Goal: Task Accomplishment & Management: Use online tool/utility

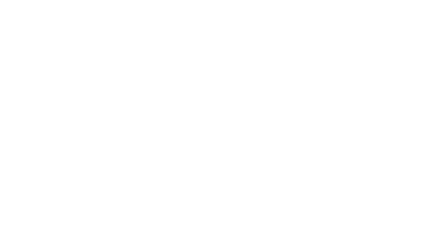
select select "Brand"
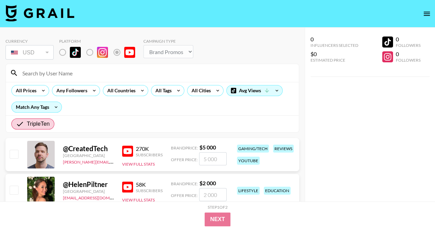
click at [36, 11] on img at bounding box center [40, 13] width 69 height 17
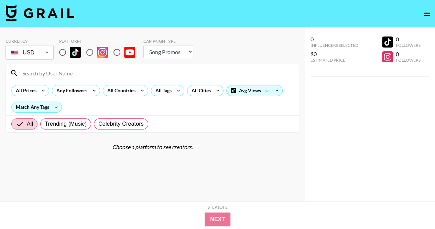
click at [160, 55] on select "Choose Type... Song Promos Brand Promos" at bounding box center [168, 51] width 50 height 13
select select "Brand"
click at [143, 45] on select "Choose Type... Song Promos Brand Promos" at bounding box center [168, 51] width 50 height 13
click at [133, 89] on div "All Countries" at bounding box center [120, 90] width 34 height 10
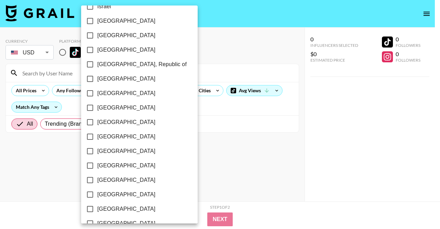
scroll to position [573, 0]
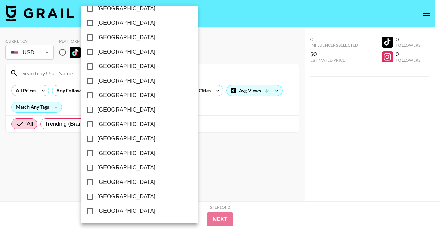
click at [109, 198] on span "[GEOGRAPHIC_DATA]" at bounding box center [126, 196] width 58 height 8
click at [97, 198] on input "[GEOGRAPHIC_DATA]" at bounding box center [90, 196] width 14 height 14
checkbox input "true"
click at [185, 117] on div at bounding box center [220, 114] width 440 height 229
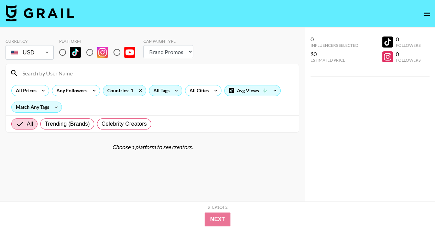
click at [171, 90] on icon at bounding box center [176, 90] width 11 height 10
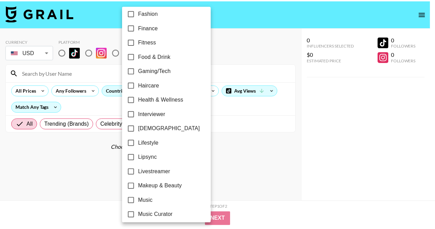
scroll to position [188, 0]
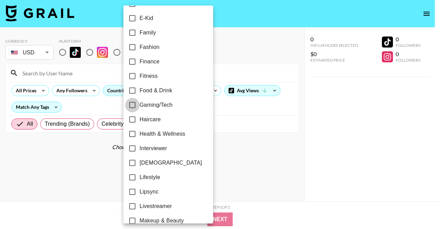
click at [135, 104] on input "Gaming/Tech" at bounding box center [132, 105] width 14 height 14
checkbox input "true"
click at [232, 109] on div at bounding box center [220, 114] width 440 height 229
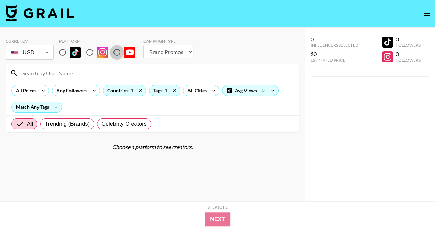
click at [118, 51] on input "radio" at bounding box center [117, 52] width 14 height 14
radio input "true"
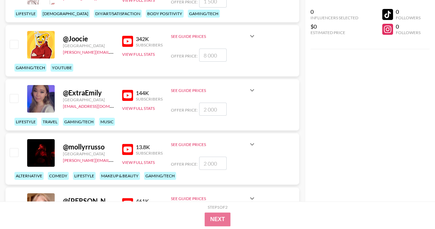
scroll to position [1341, 0]
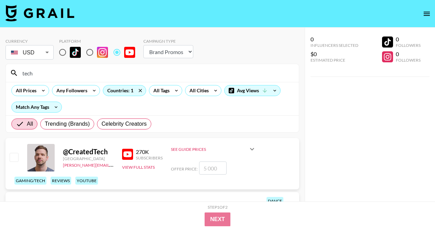
select select "Brand"
click at [123, 89] on div "Countries: 1" at bounding box center [124, 90] width 43 height 10
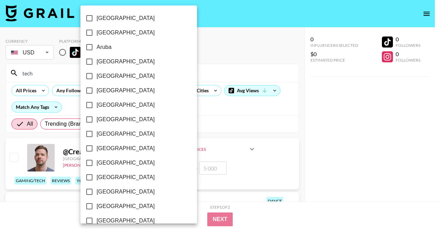
click at [225, 121] on div at bounding box center [220, 114] width 440 height 229
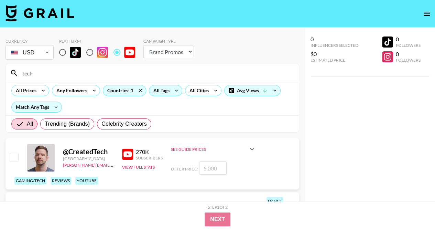
click at [149, 88] on div "All Tags" at bounding box center [160, 90] width 22 height 10
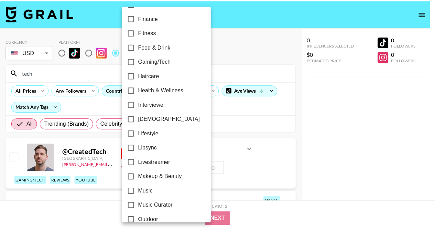
scroll to position [222, 0]
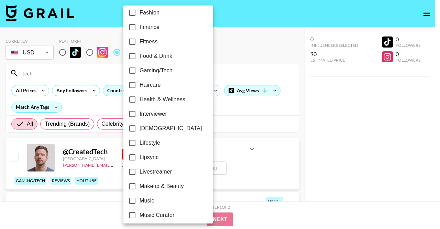
click at [133, 70] on input "Gaming/Tech" at bounding box center [132, 70] width 14 height 14
checkbox input "true"
click at [226, 64] on div at bounding box center [220, 114] width 440 height 229
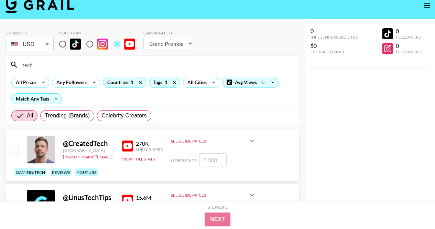
scroll to position [0, 0]
